Goal: Obtain resource: Obtain resource

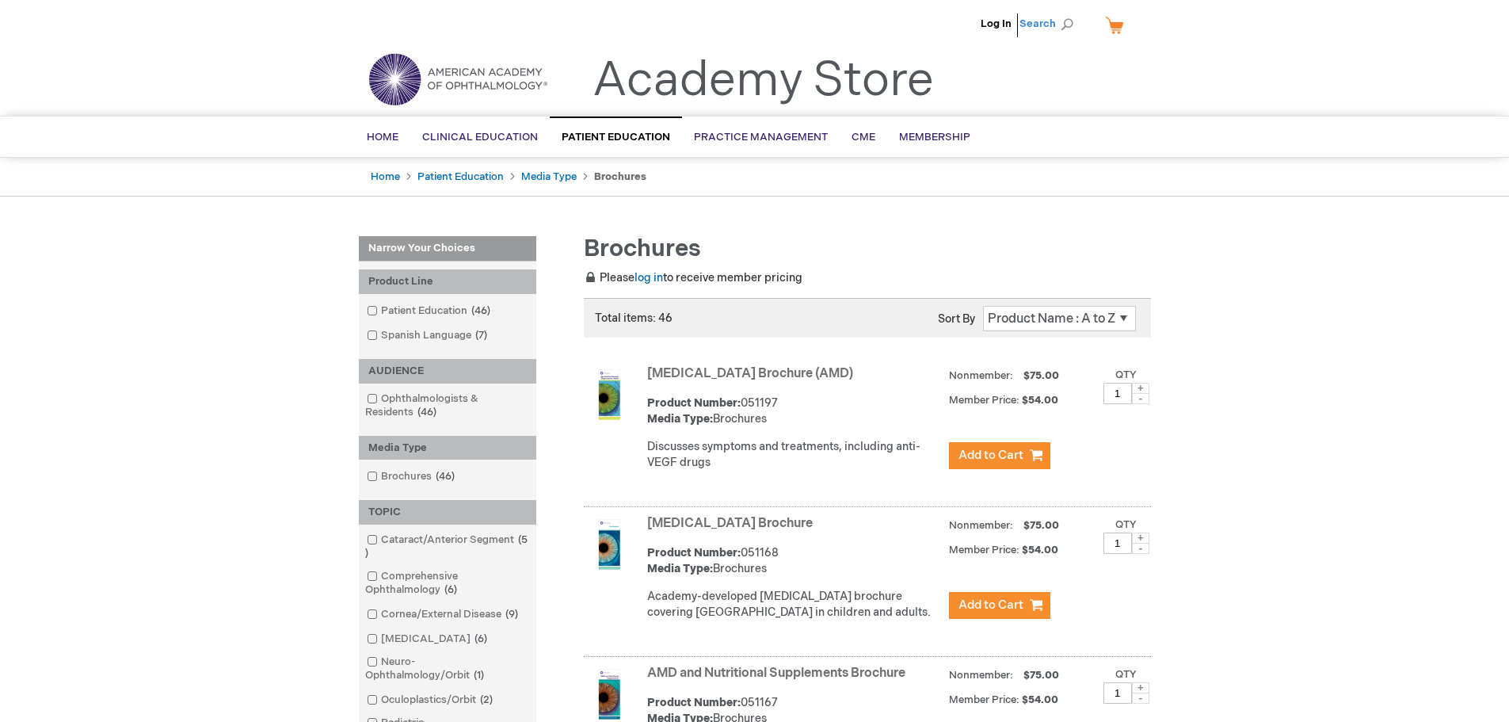
click at [1062, 25] on span "Search" at bounding box center [1049, 24] width 60 height 32
click at [996, 25] on input "Search" at bounding box center [975, 24] width 164 height 25
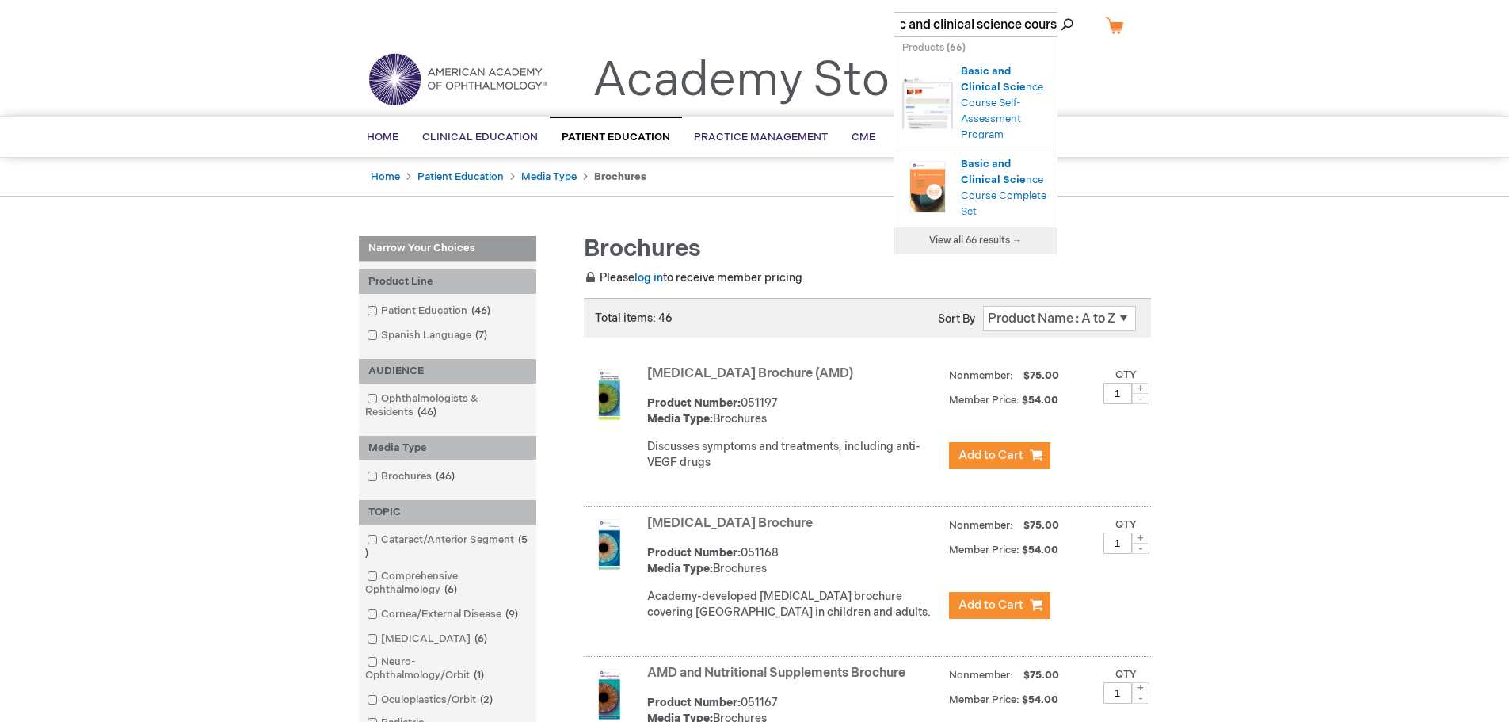
type input "basic and clinical science course"
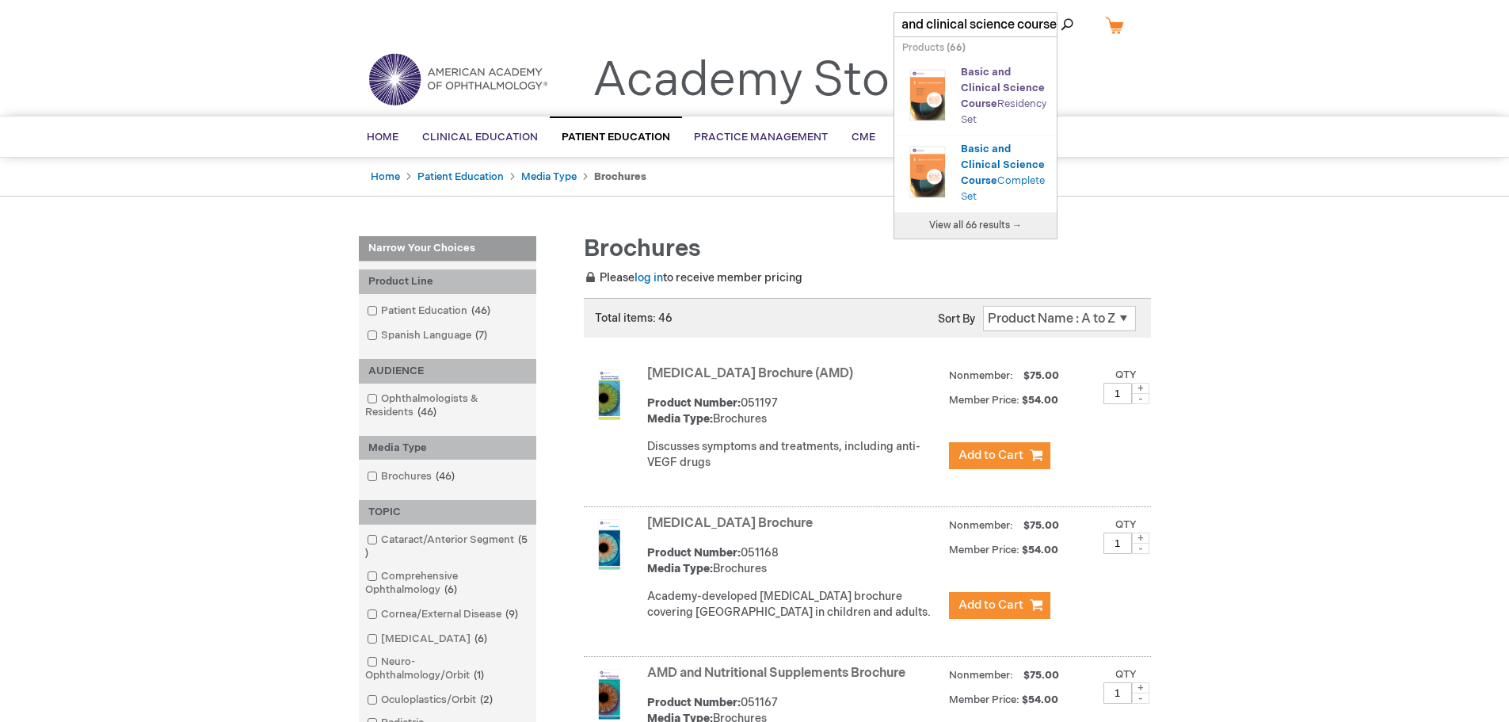
click at [994, 126] on link "Basic and Clinical Science Course Residency Set" at bounding box center [1004, 96] width 86 height 60
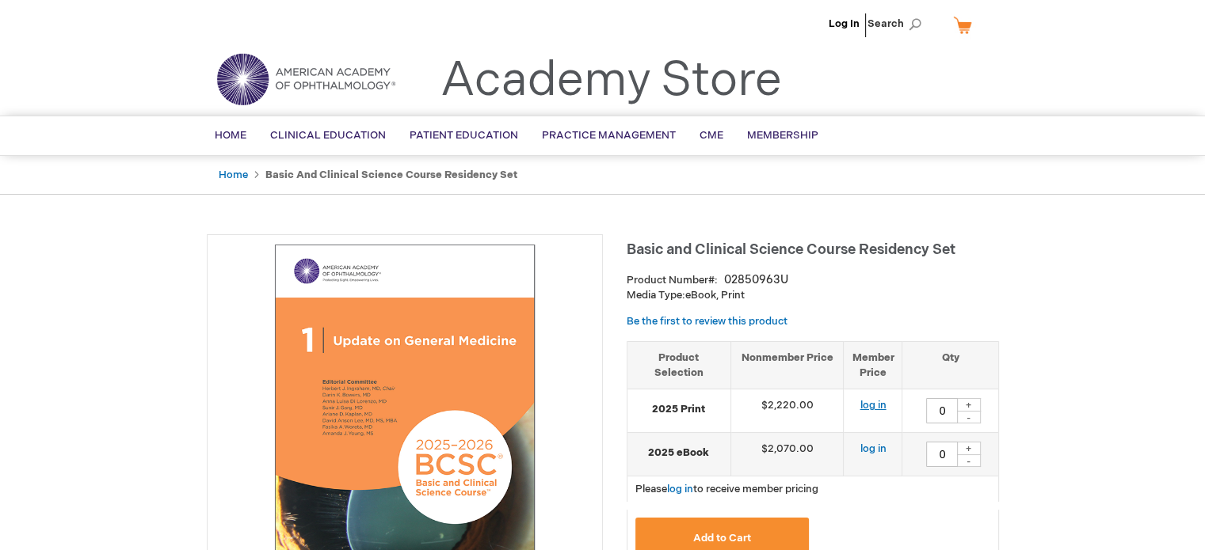
click at [878, 405] on link "log in" at bounding box center [872, 405] width 26 height 13
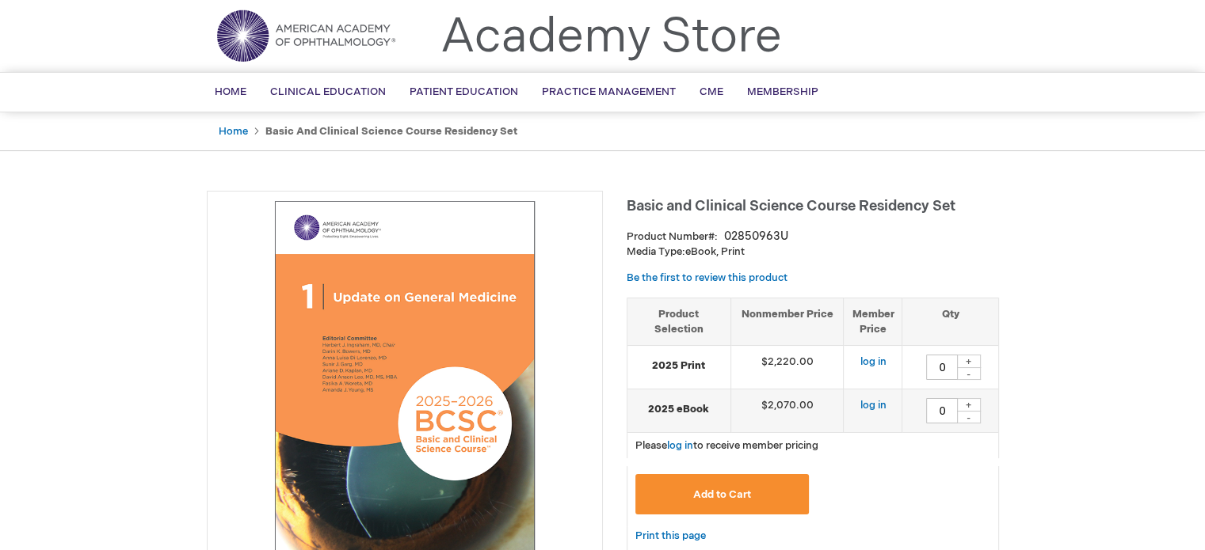
scroll to position [79, 0]
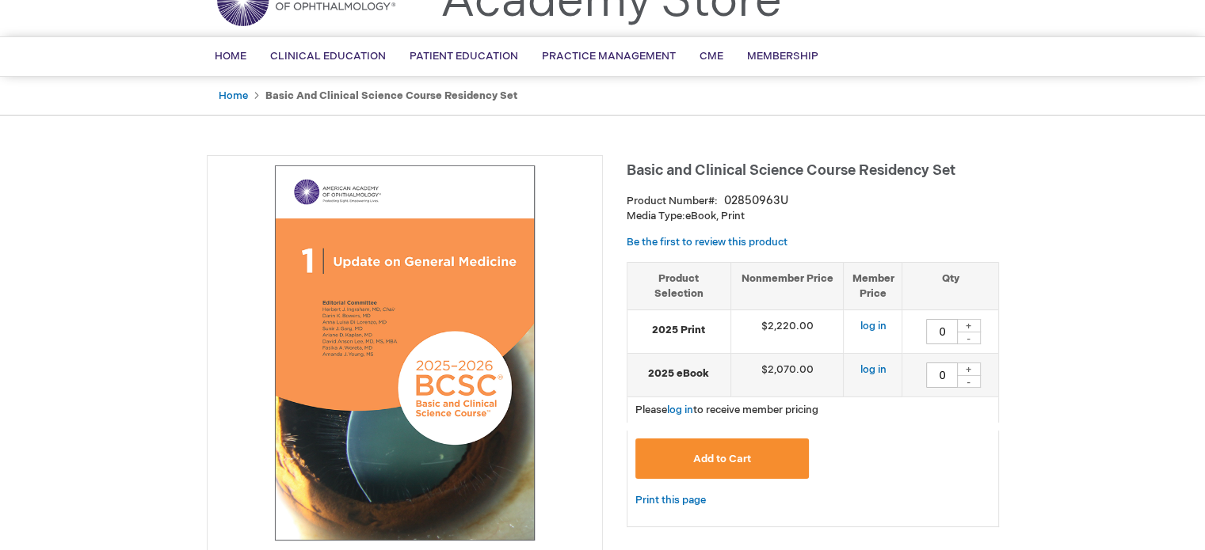
drag, startPoint x: 684, startPoint y: 327, endPoint x: 703, endPoint y: 319, distance: 19.9
click at [684, 327] on strong "2025 Print" at bounding box center [678, 330] width 87 height 15
drag, startPoint x: 773, startPoint y: 311, endPoint x: 741, endPoint y: 322, distance: 33.6
click at [773, 310] on td "$2,220.00" at bounding box center [786, 332] width 113 height 44
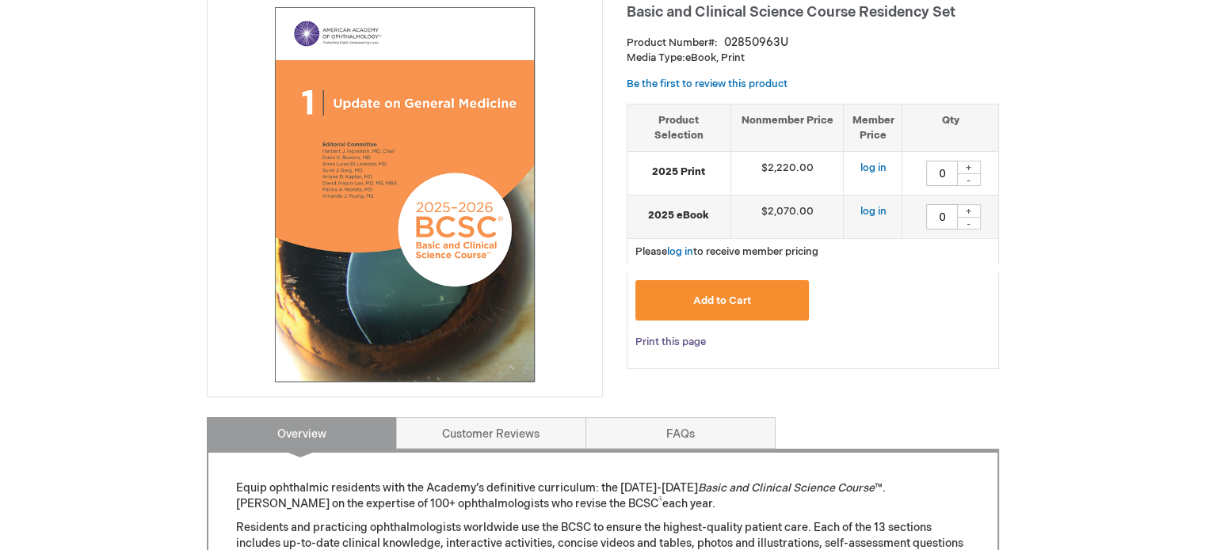
scroll to position [0, 0]
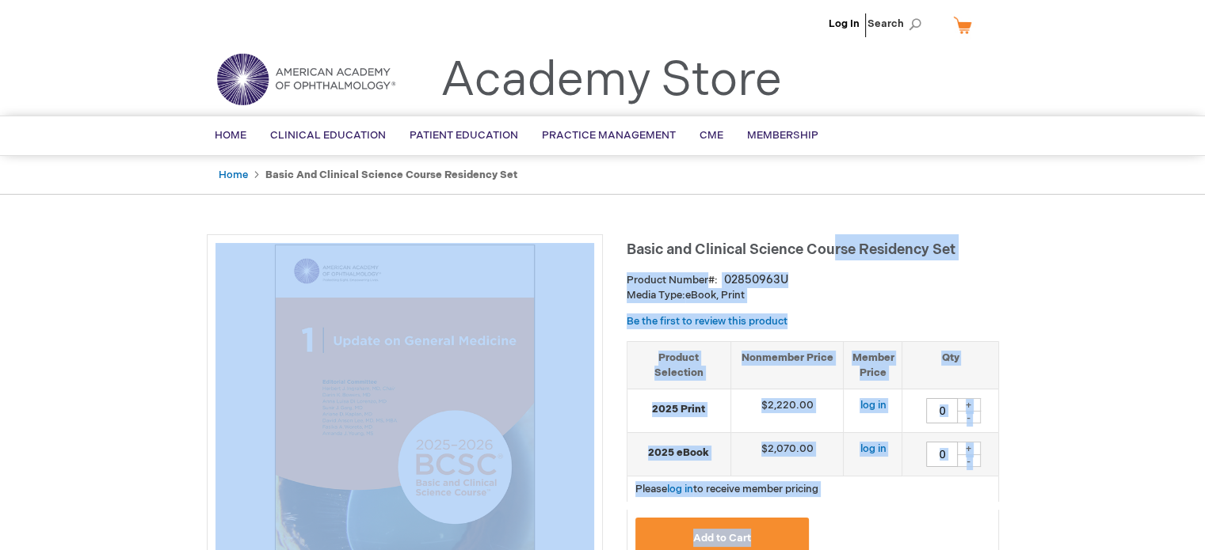
drag, startPoint x: 1020, startPoint y: 245, endPoint x: 848, endPoint y: 248, distance: 171.9
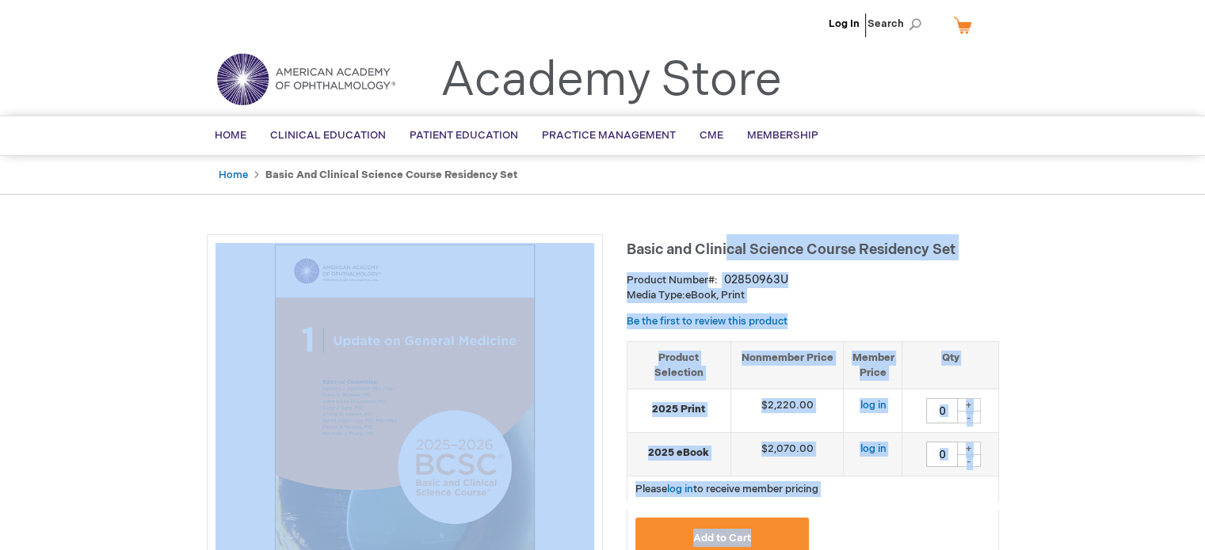
drag, startPoint x: 625, startPoint y: 247, endPoint x: 728, endPoint y: 249, distance: 103.0
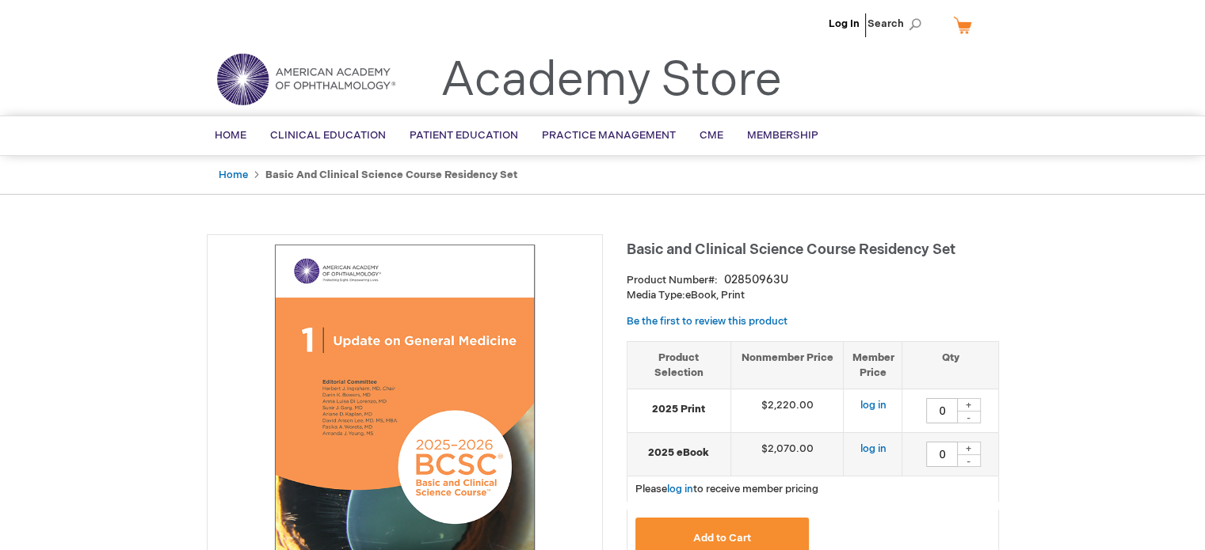
click at [1033, 164] on div "Home Basic and Clinical Science Course Residency Set" at bounding box center [602, 176] width 1205 height 40
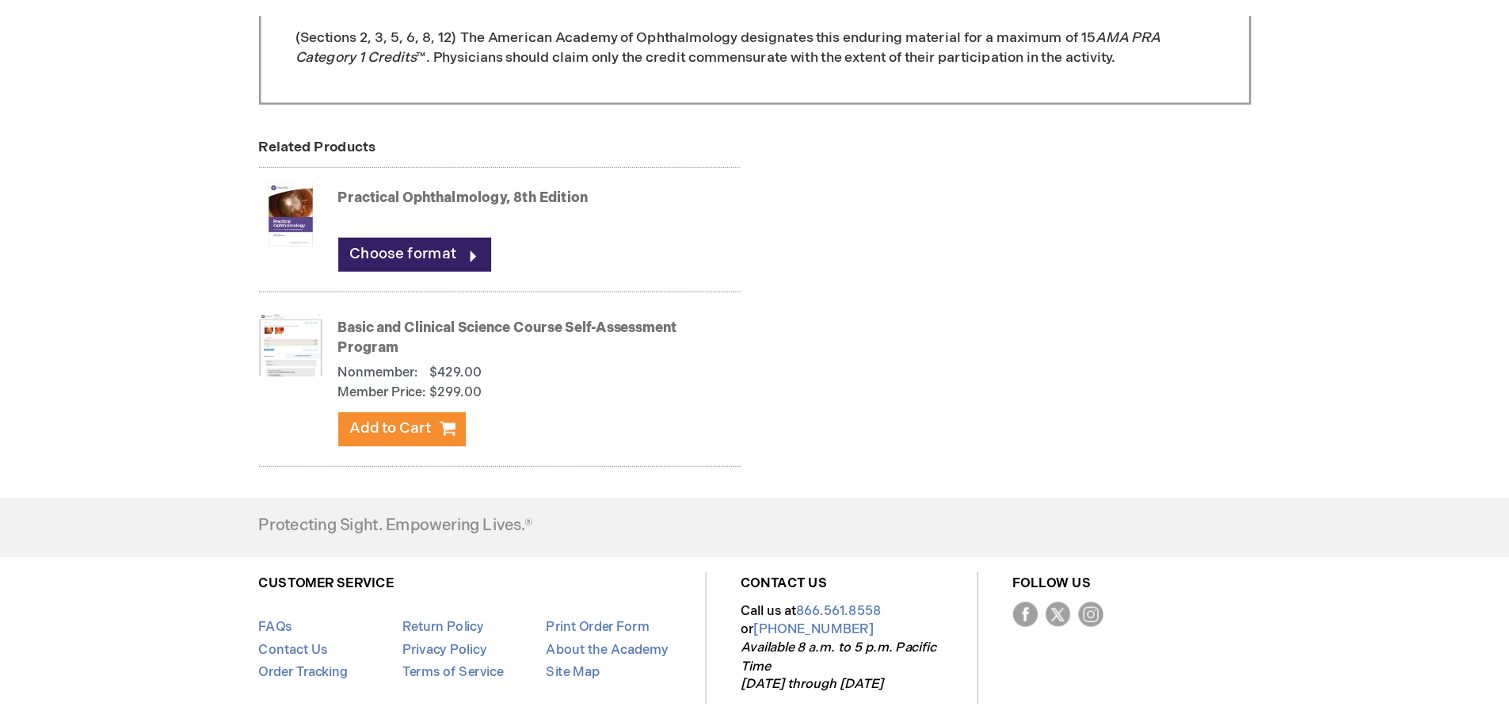
scroll to position [1656, 0]
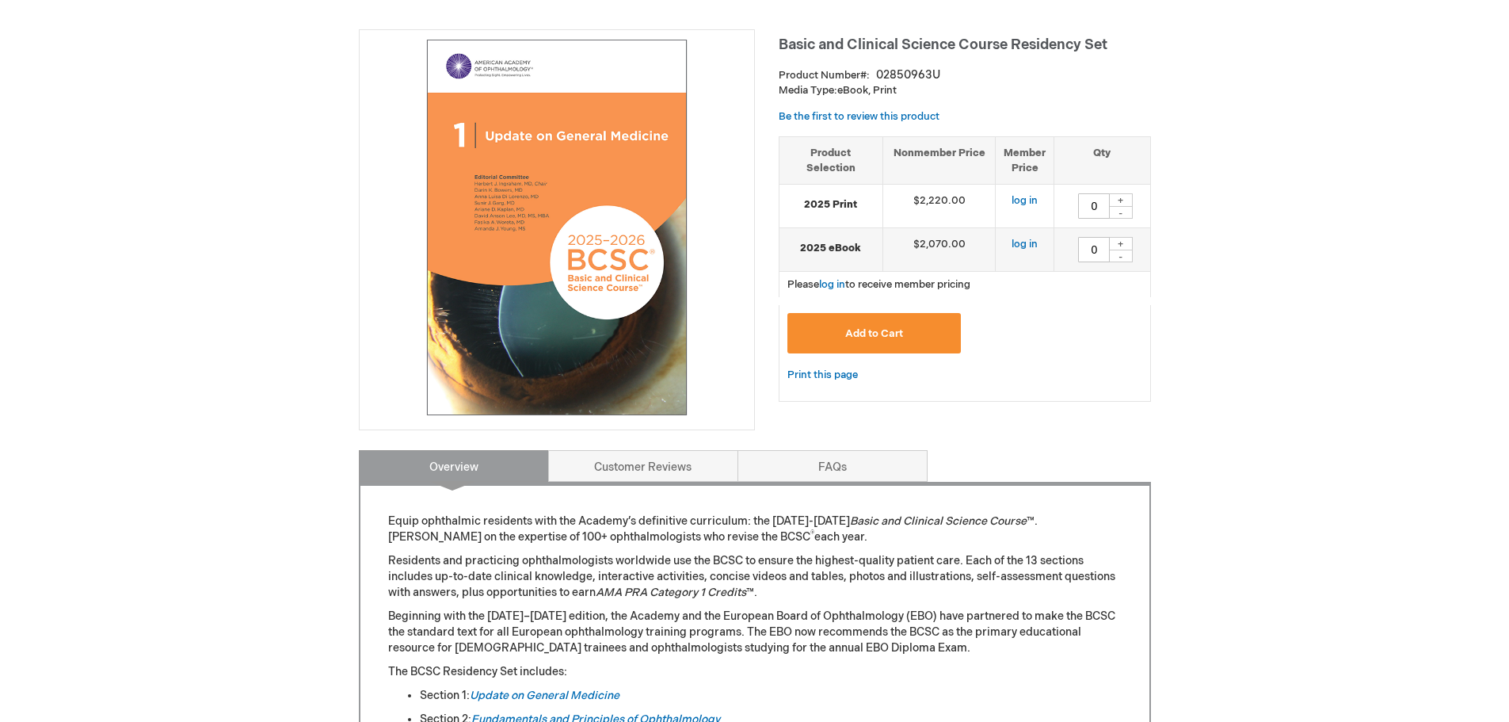
scroll to position [0, 0]
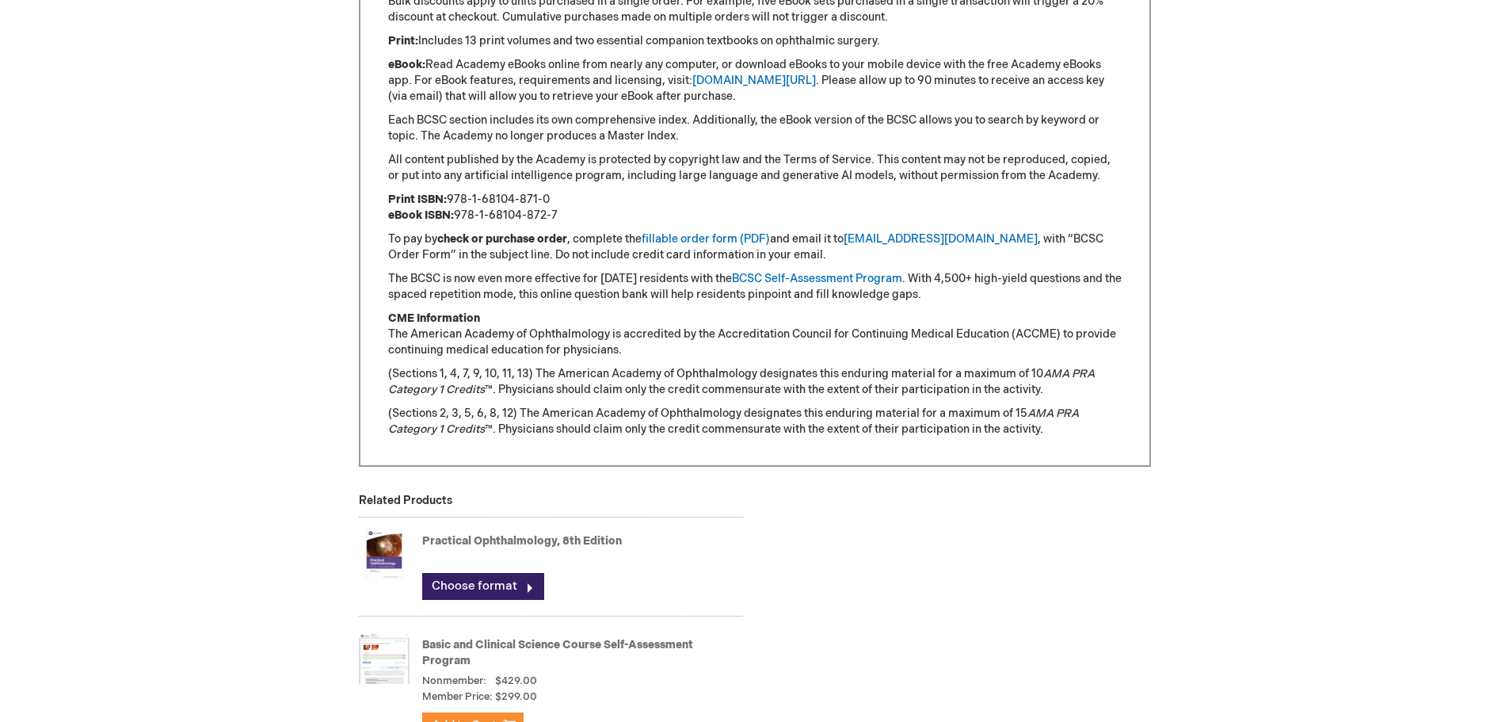
scroll to position [1656, 0]
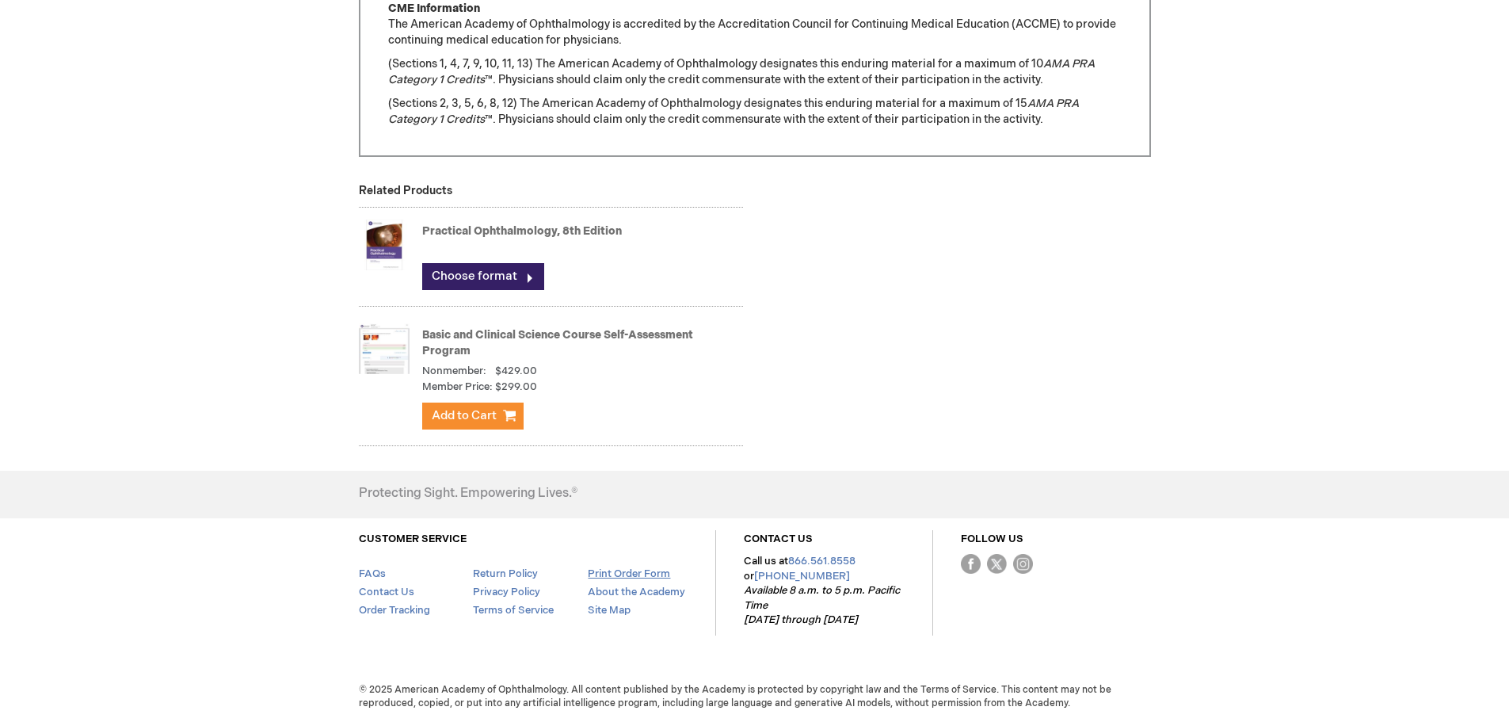
click at [607, 573] on link "Print Order Form" at bounding box center [629, 573] width 82 height 13
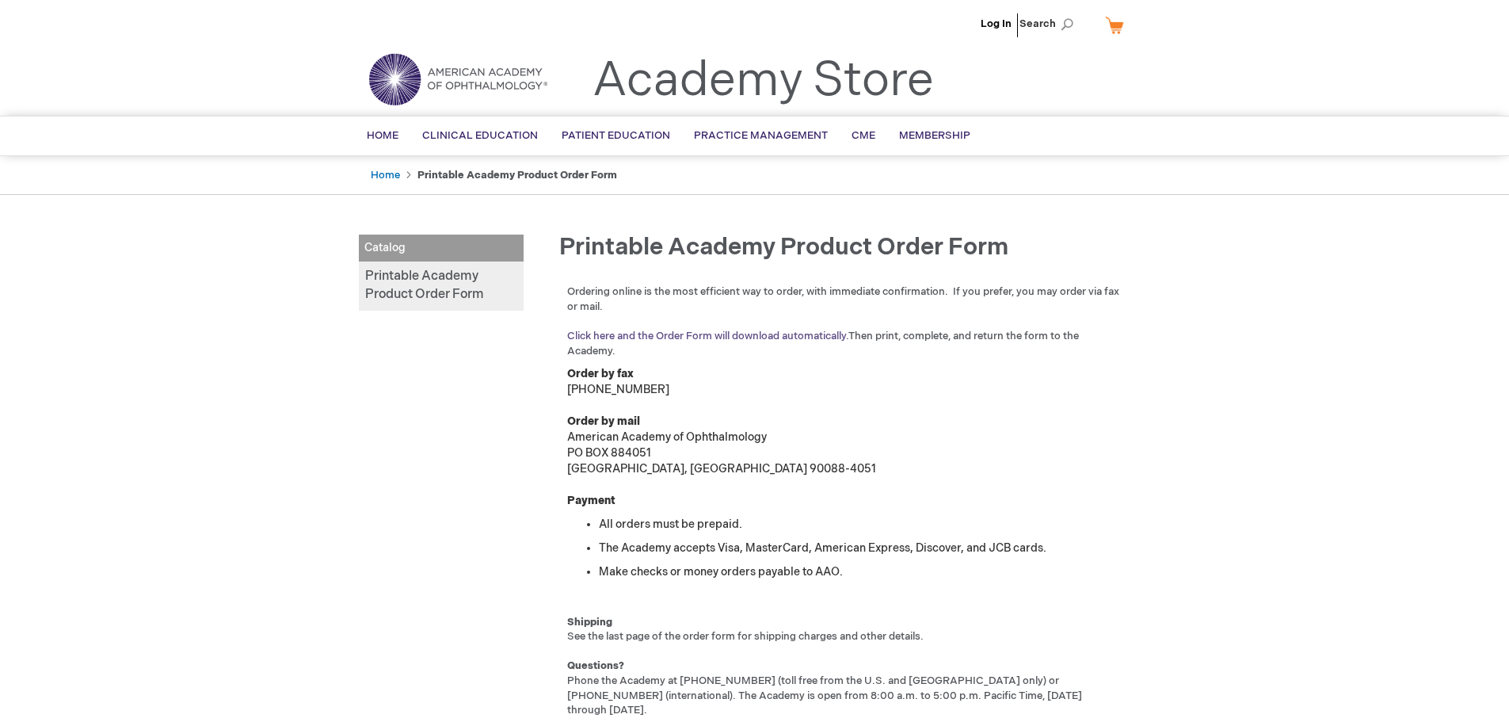
click at [715, 334] on link "Click here and the Order Form will download automatically." at bounding box center [707, 335] width 281 height 13
